Goal: Check status: Check status

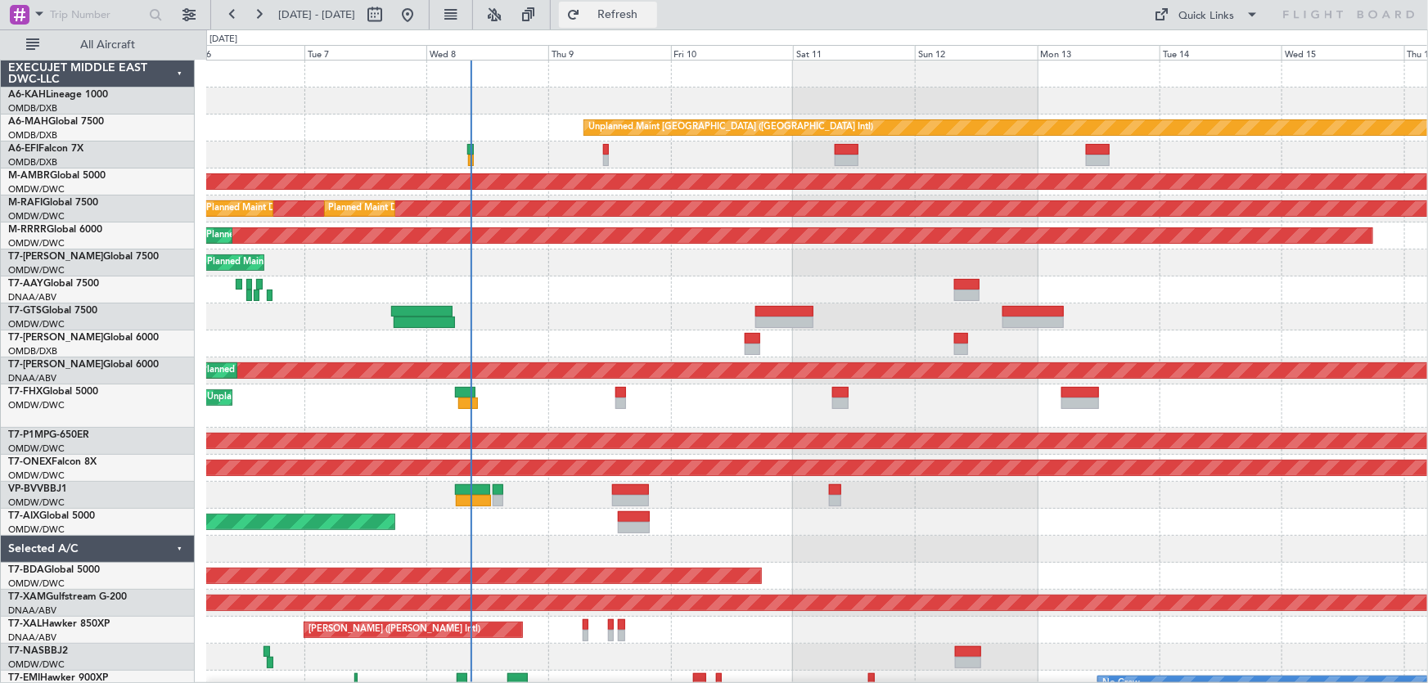
click at [652, 20] on span "Refresh" at bounding box center [618, 14] width 69 height 11
click at [557, 502] on div at bounding box center [816, 495] width 1221 height 27
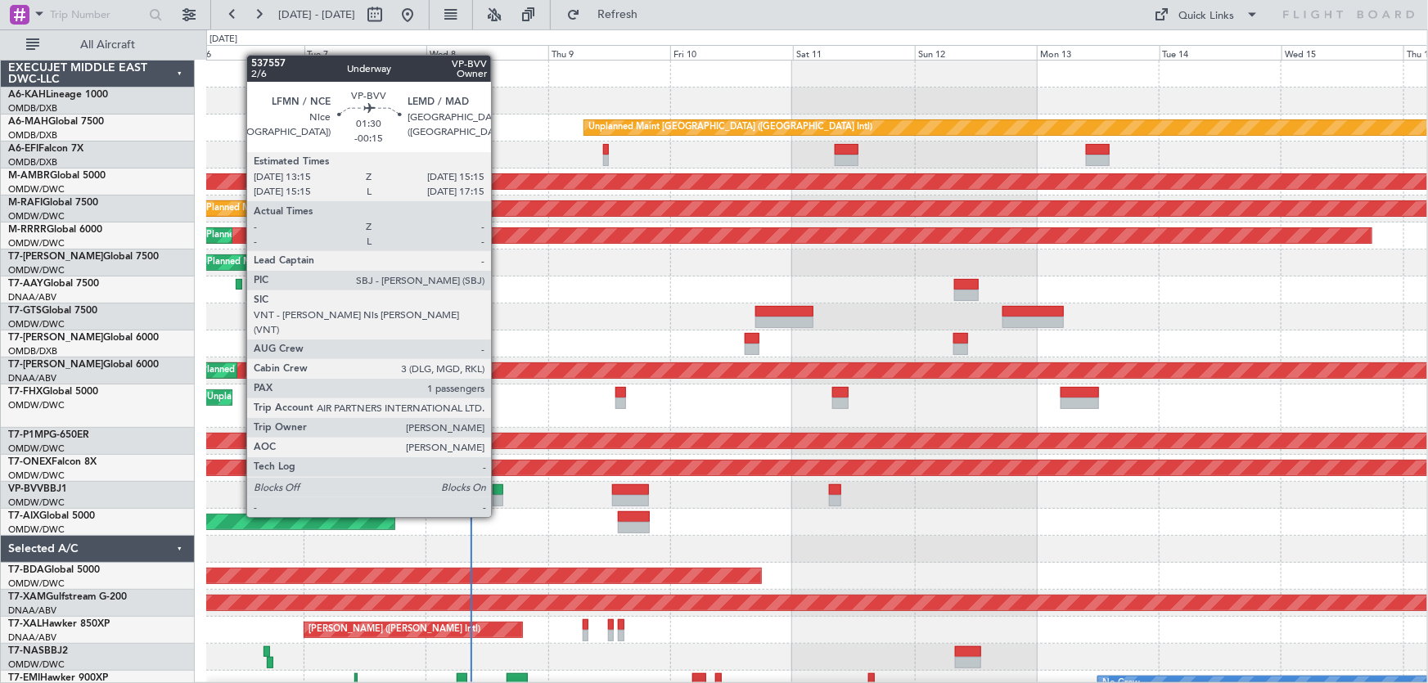
click at [498, 486] on div at bounding box center [498, 490] width 11 height 11
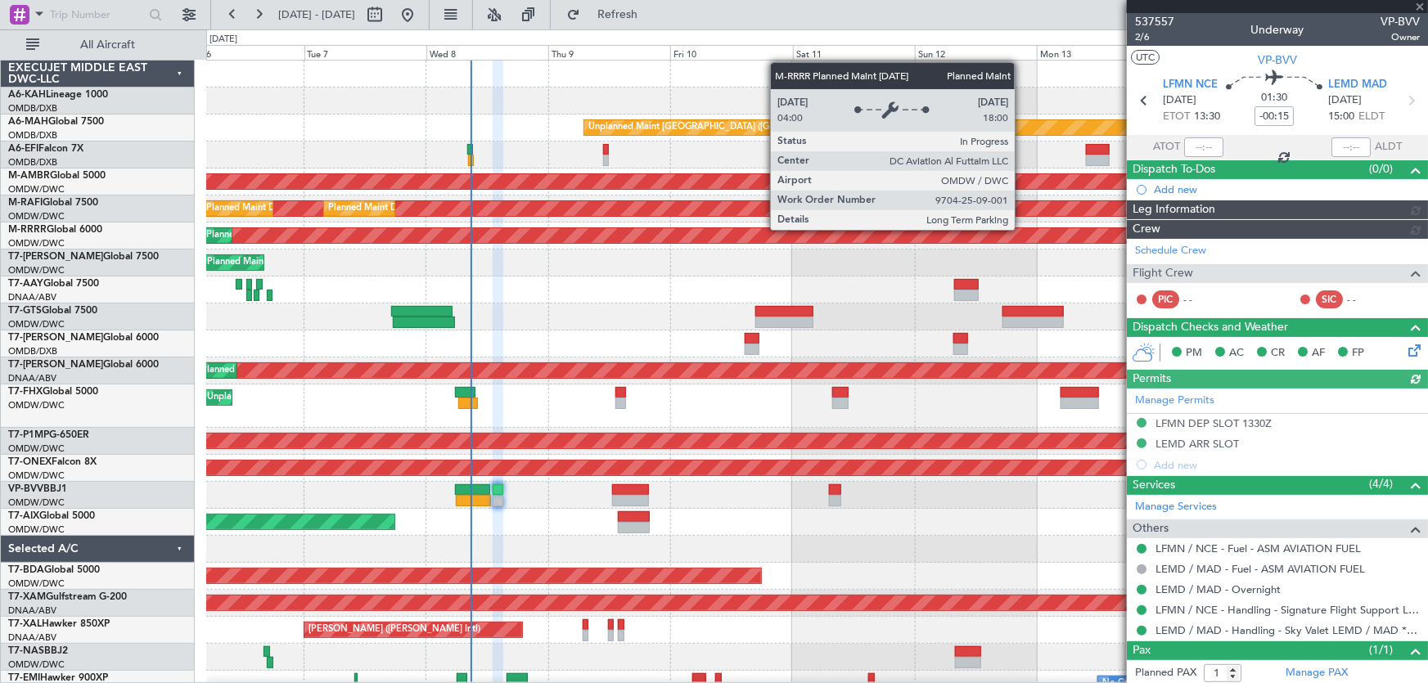
type input "Dherander Fithani (DHF)"
type input "7478"
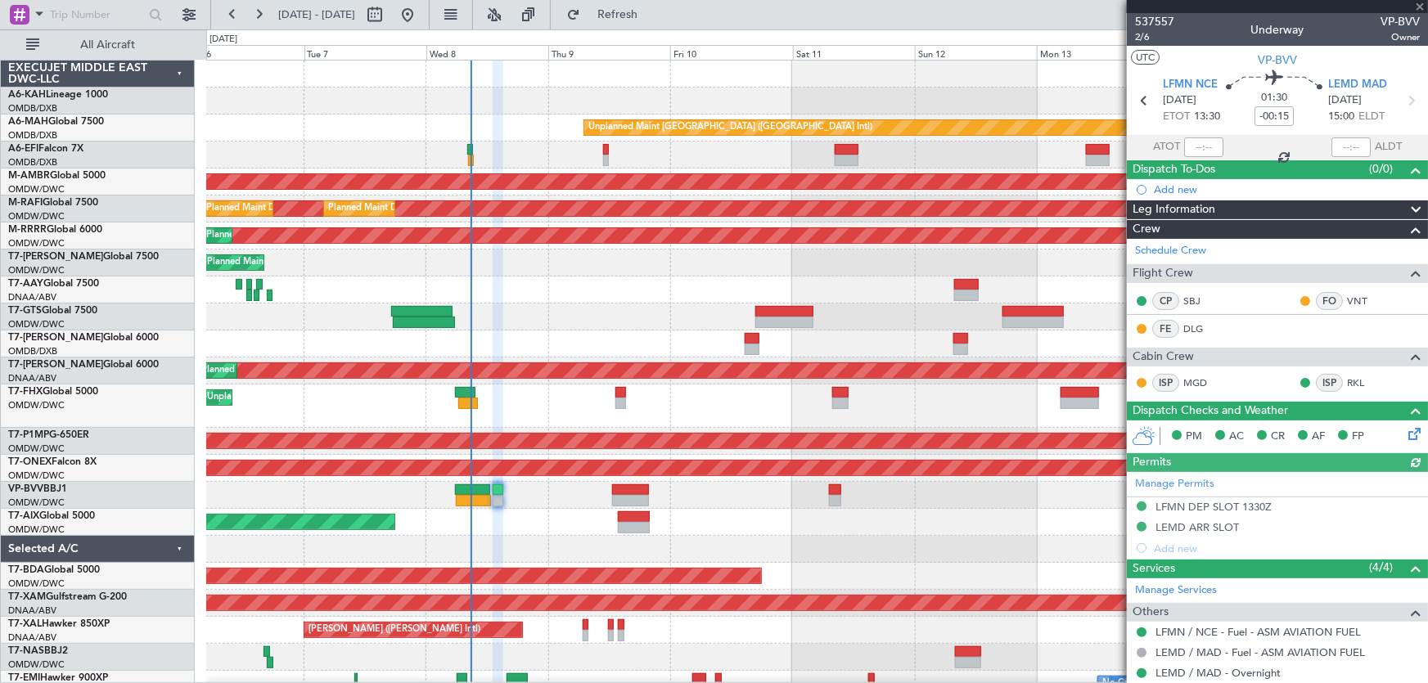
scroll to position [122, 0]
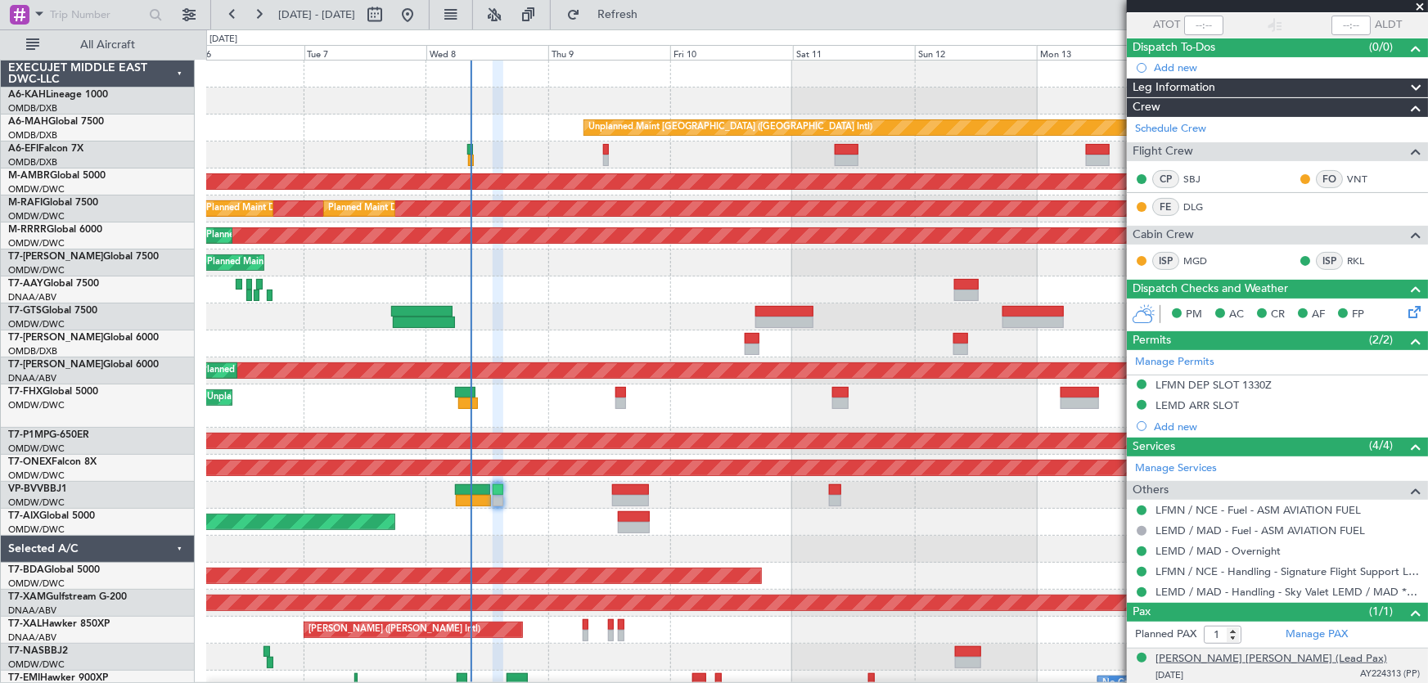
click at [1238, 660] on div "[PERSON_NAME] [PERSON_NAME] (Lead Pax)" at bounding box center [1272, 659] width 232 height 16
click at [766, 493] on div at bounding box center [816, 495] width 1221 height 27
click at [1417, 2] on span at bounding box center [1420, 7] width 16 height 15
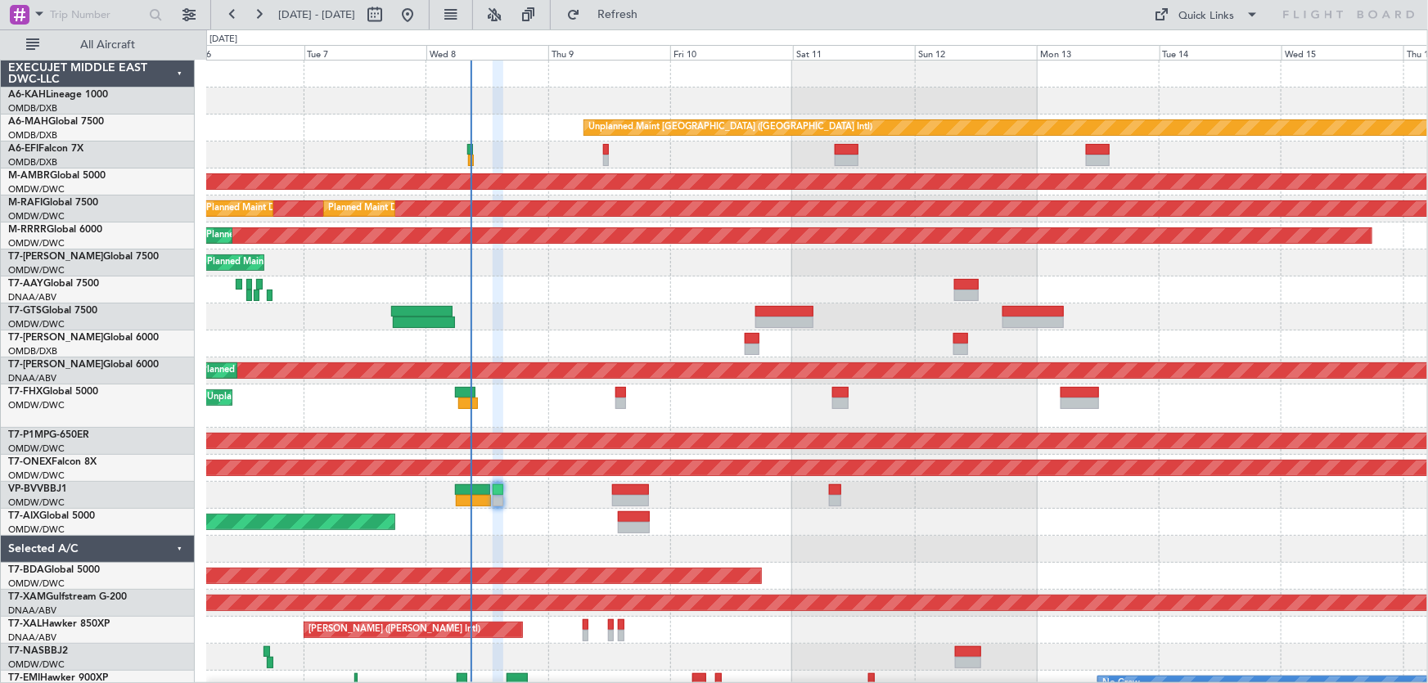
type input "0"
click at [769, 509] on div "Planned Maint Dubai (Al Maktoum Intl)" at bounding box center [816, 522] width 1221 height 27
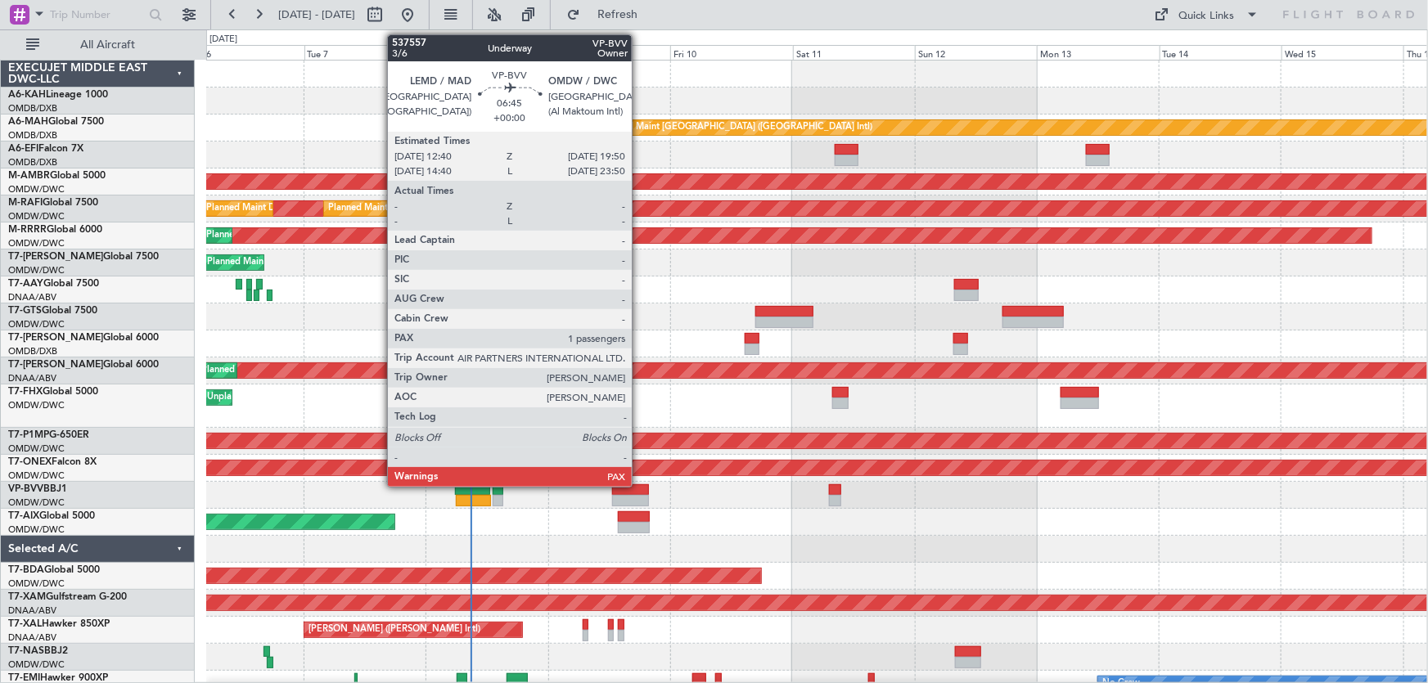
click at [639, 485] on div at bounding box center [630, 490] width 37 height 11
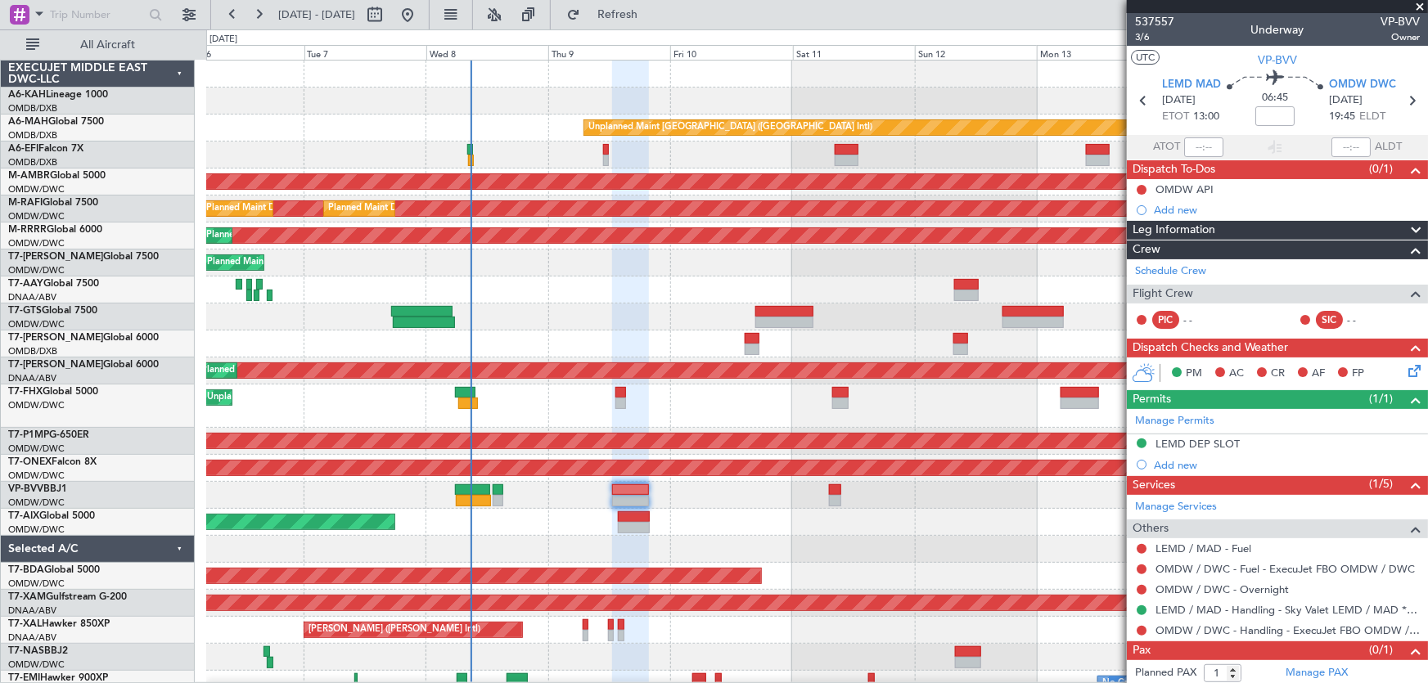
click at [1417, 5] on span at bounding box center [1420, 7] width 16 height 15
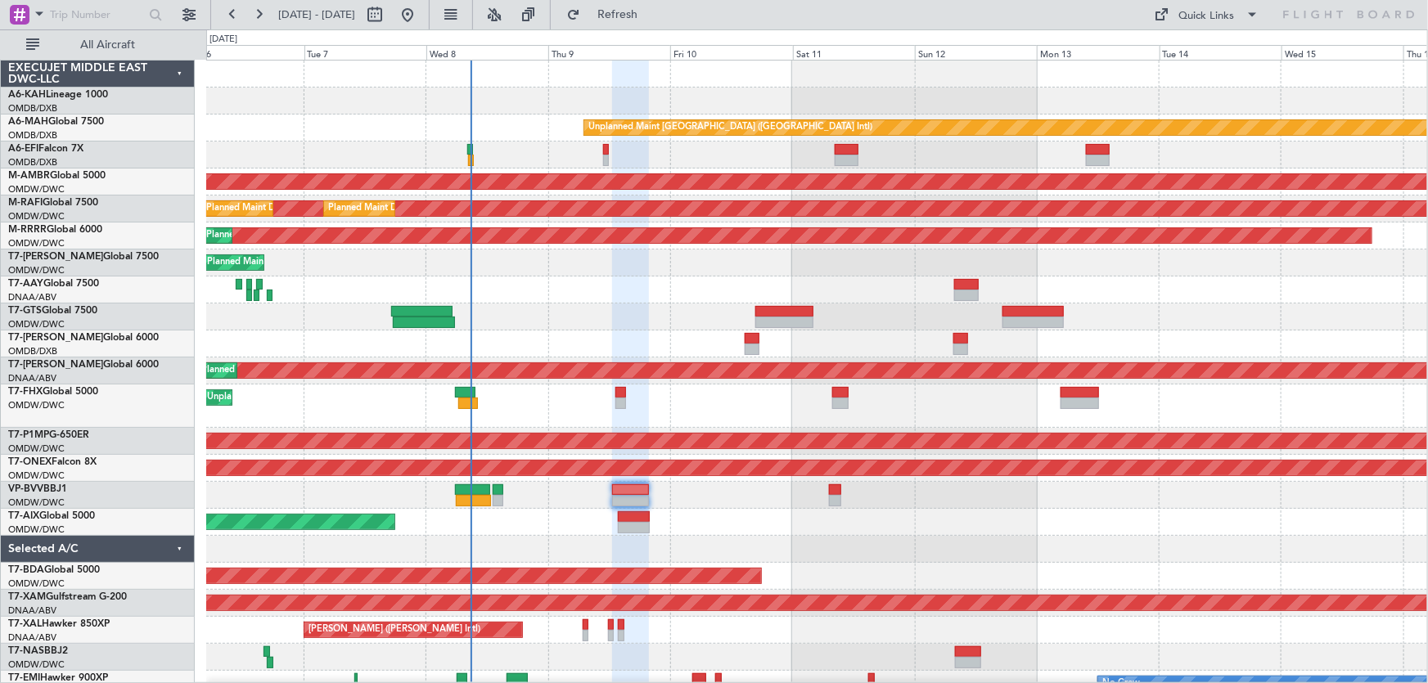
type input "0"
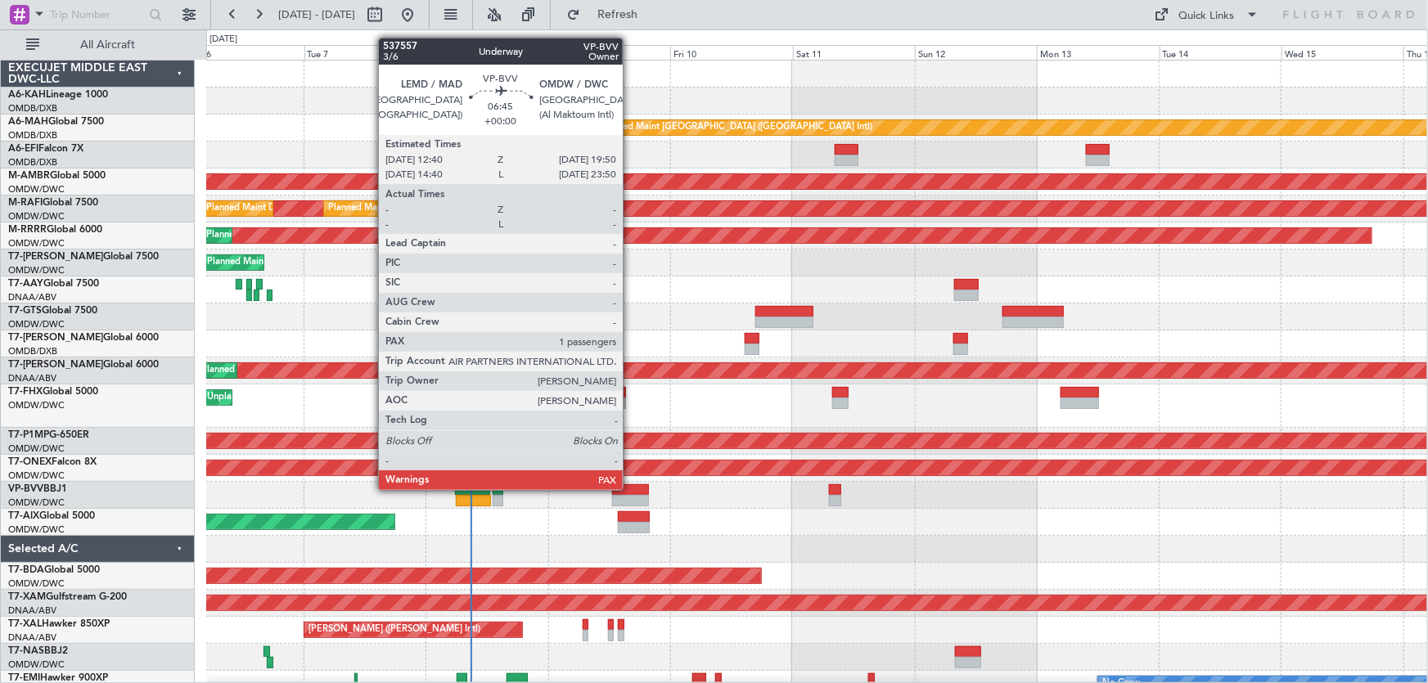
click at [630, 489] on div at bounding box center [630, 490] width 37 height 11
